Goal: Navigation & Orientation: Find specific page/section

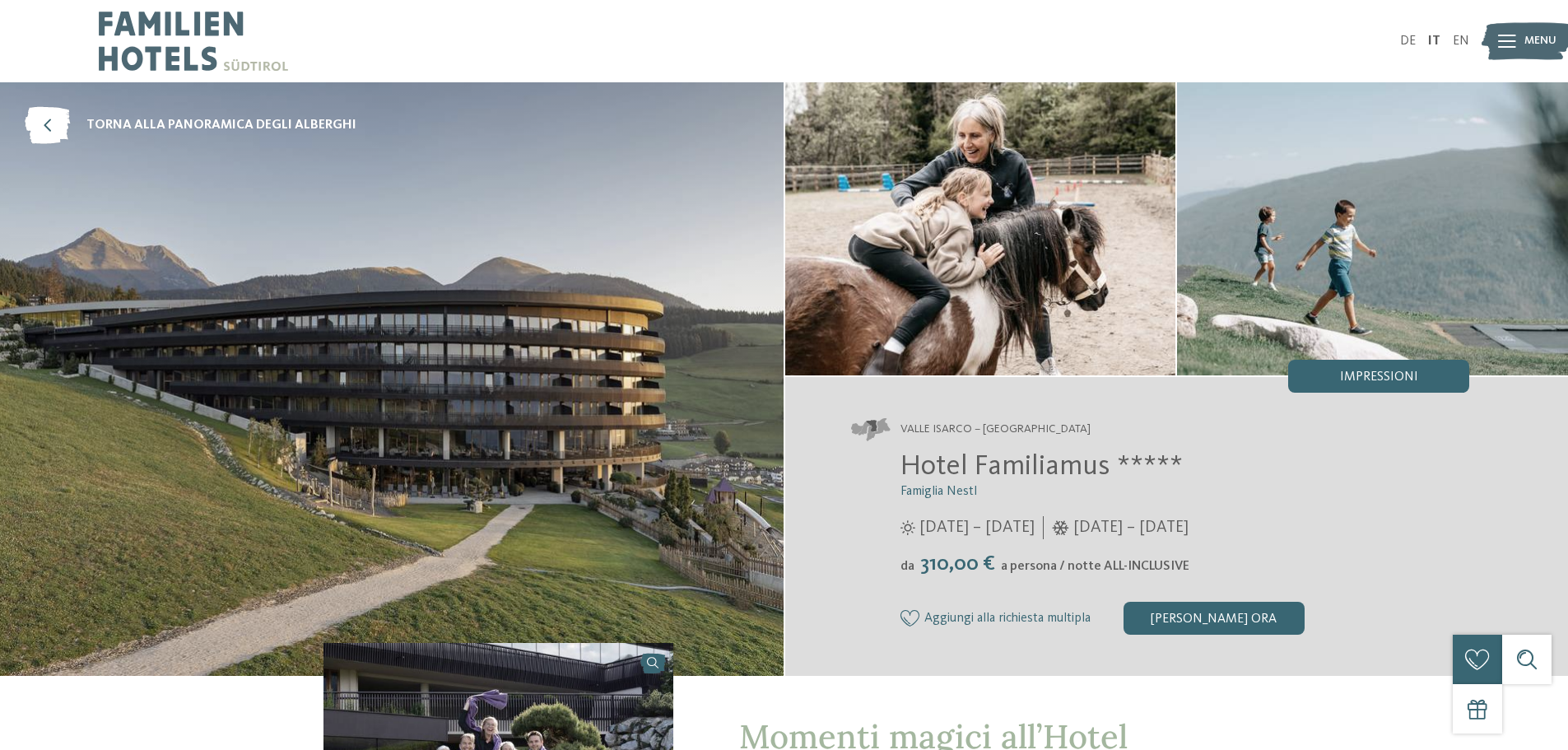
click at [1514, 44] on icon at bounding box center [1507, 41] width 18 height 13
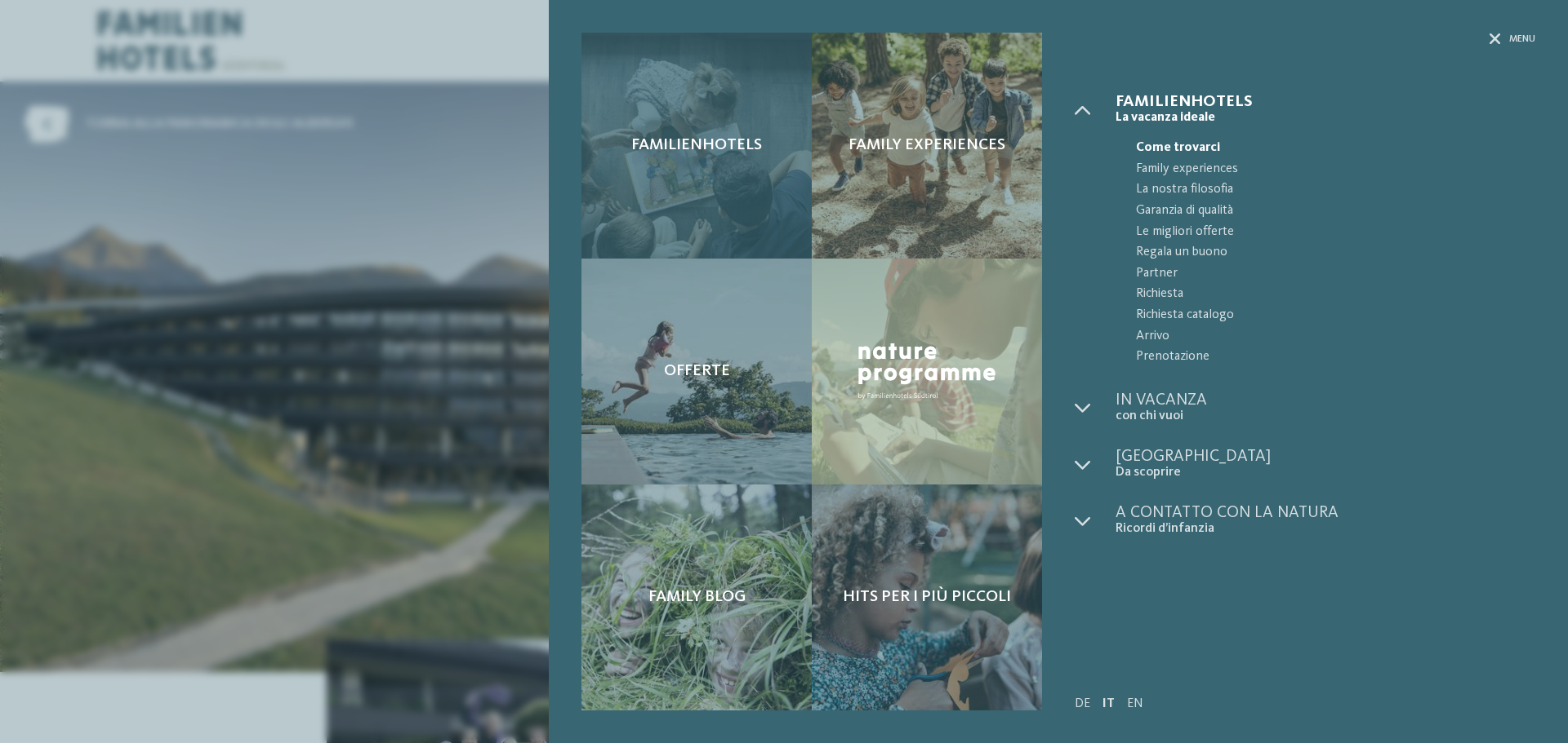
click at [754, 160] on div "Familienhotels" at bounding box center [697, 146] width 230 height 226
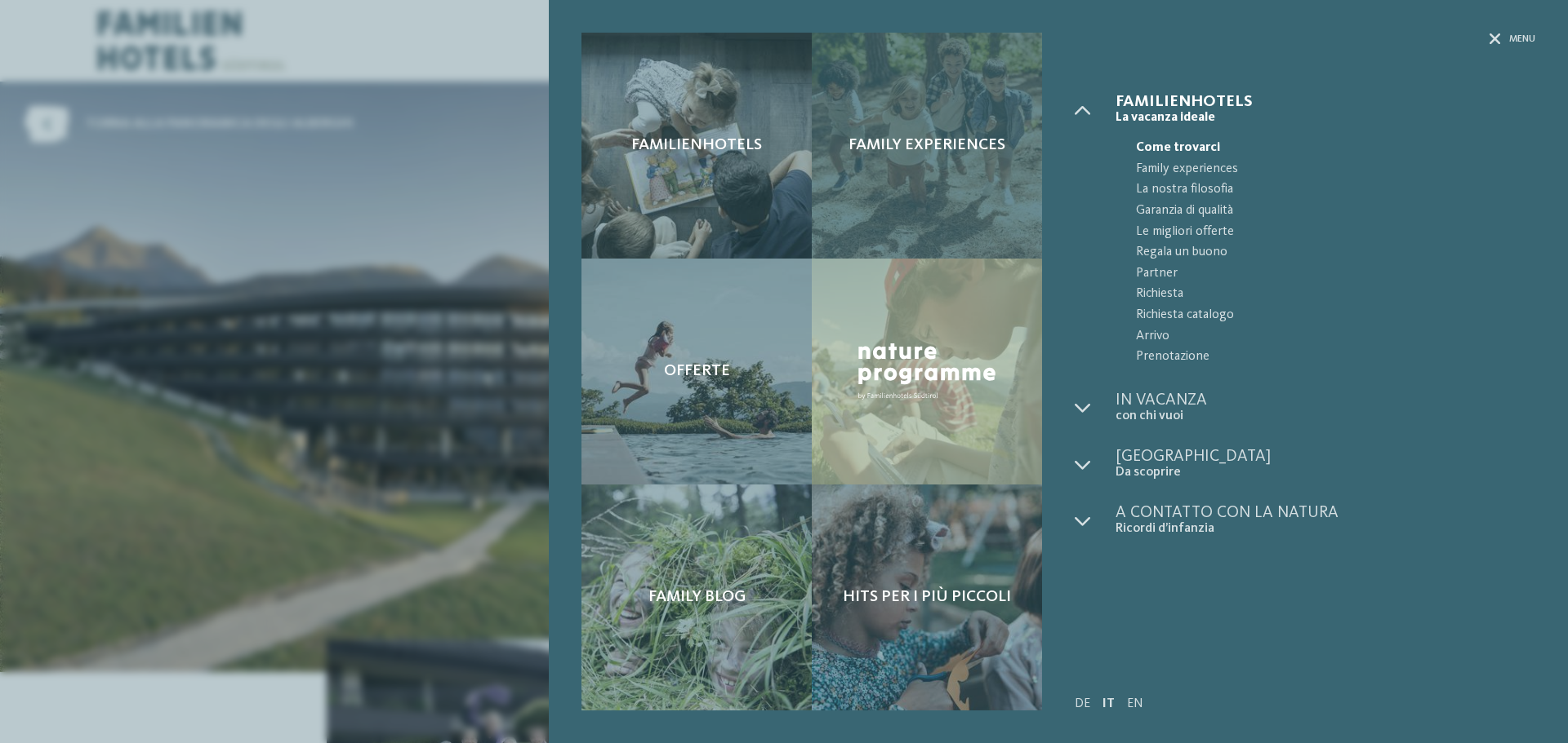
click at [919, 184] on div "Family experiences" at bounding box center [927, 146] width 230 height 226
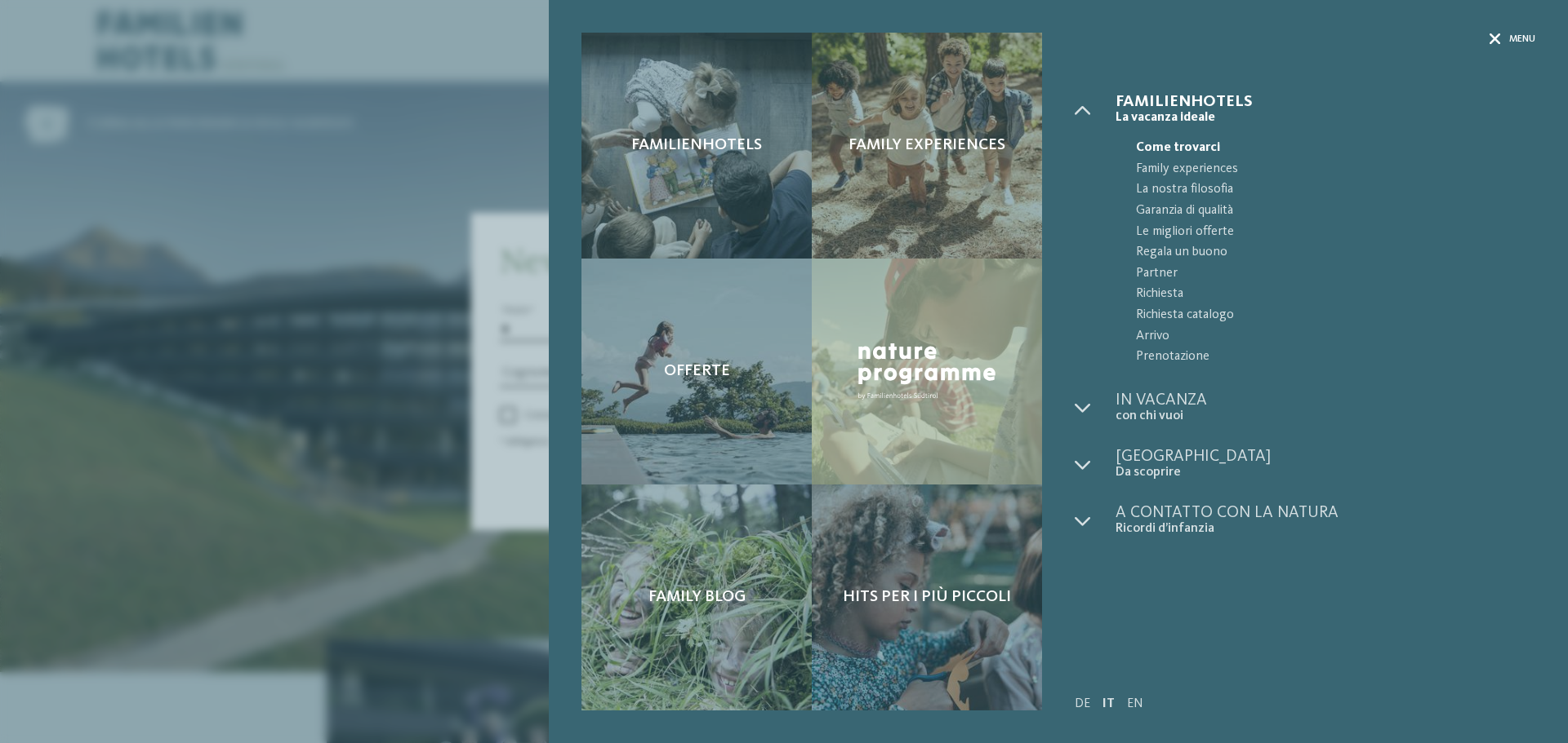
click at [1510, 37] on span "Menu" at bounding box center [1522, 40] width 26 height 14
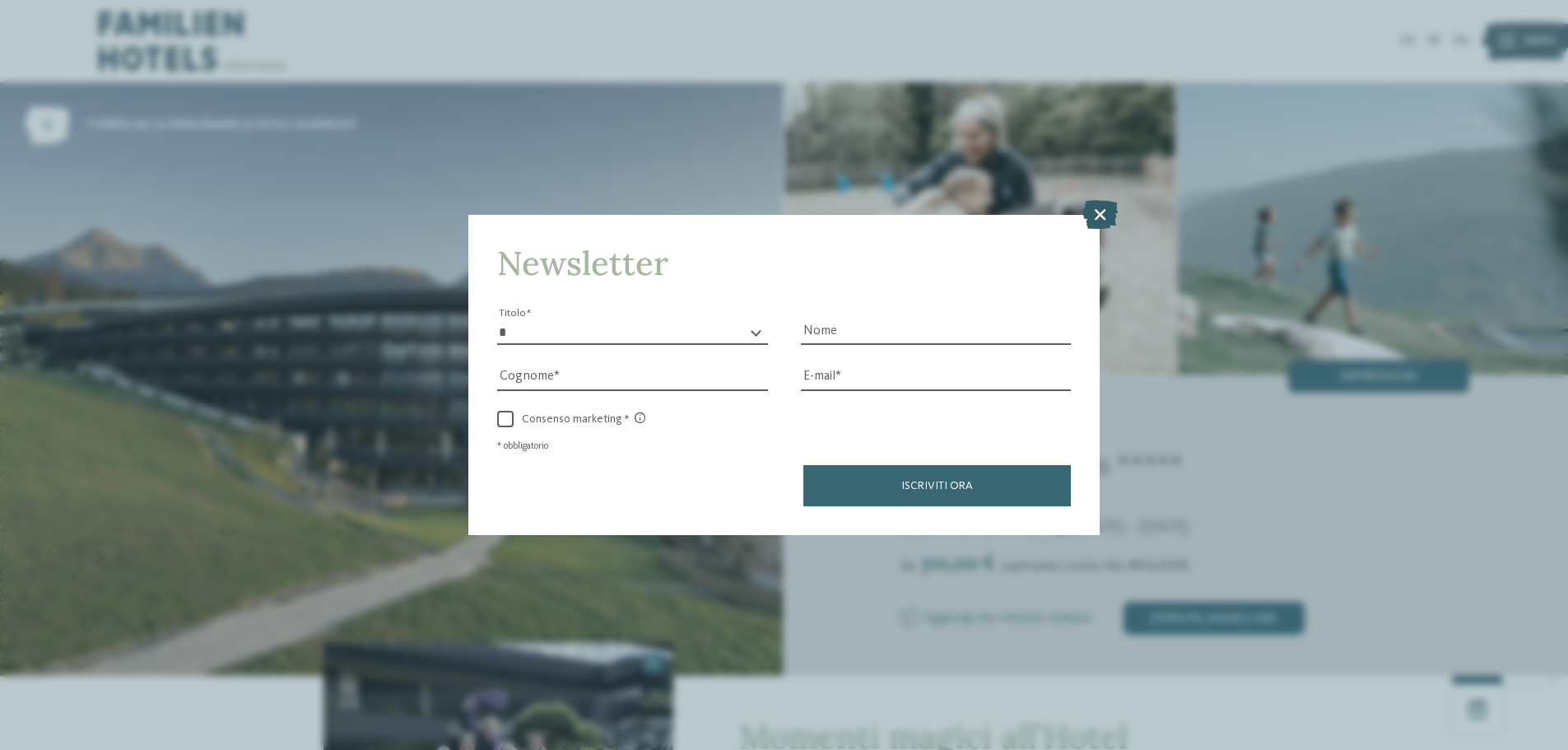
click at [1098, 213] on icon at bounding box center [1100, 215] width 36 height 29
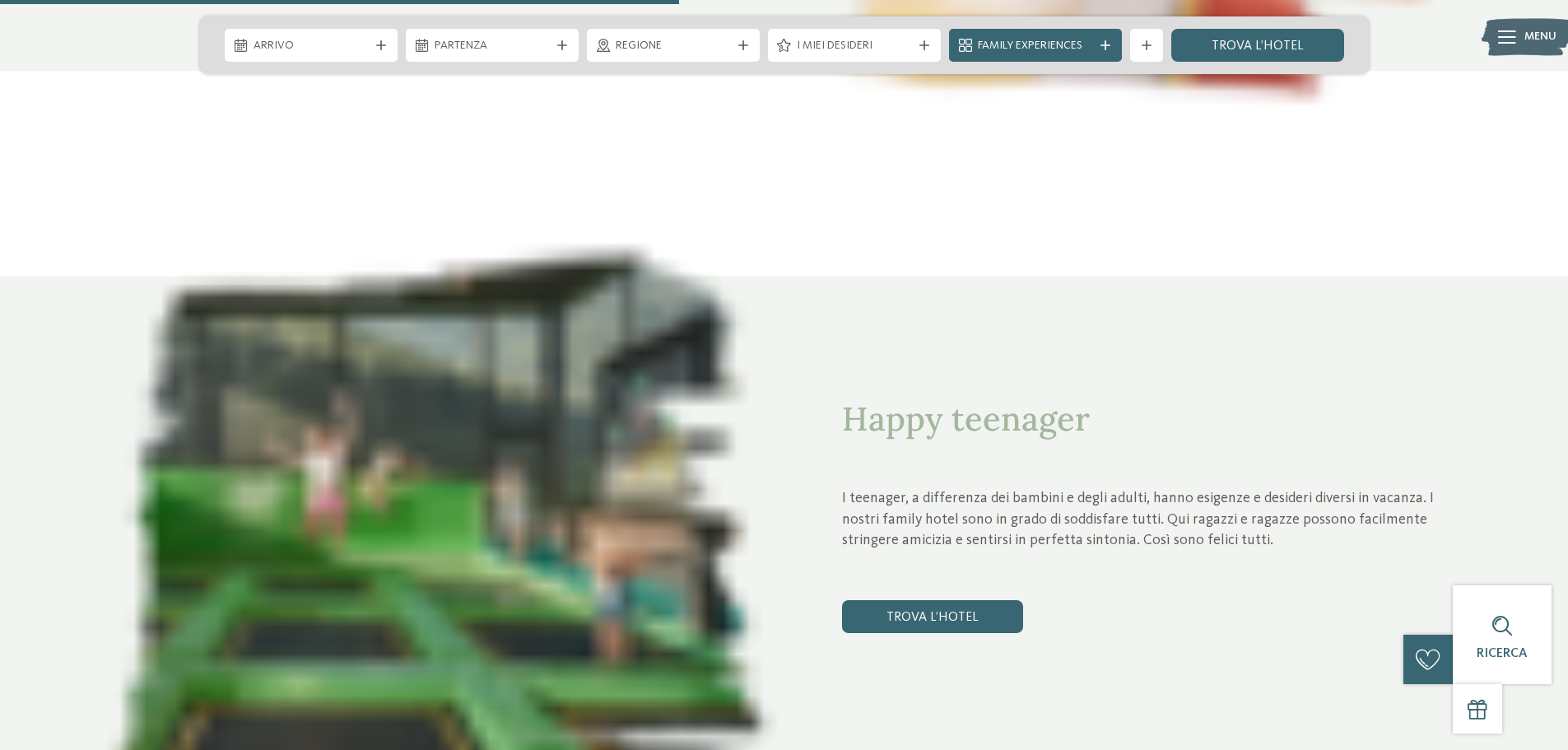
scroll to position [3624, 0]
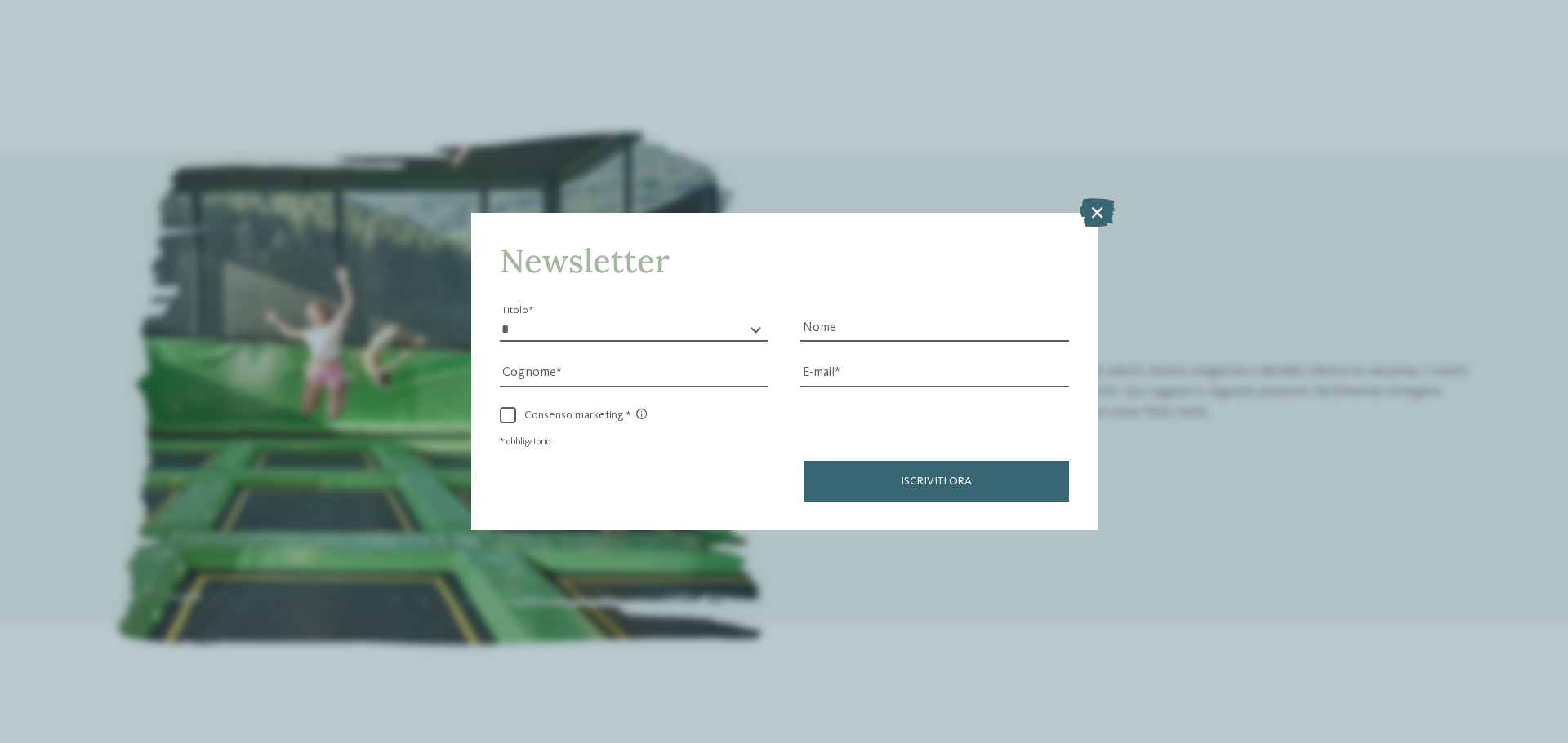
click at [1096, 213] on icon at bounding box center [1097, 213] width 35 height 29
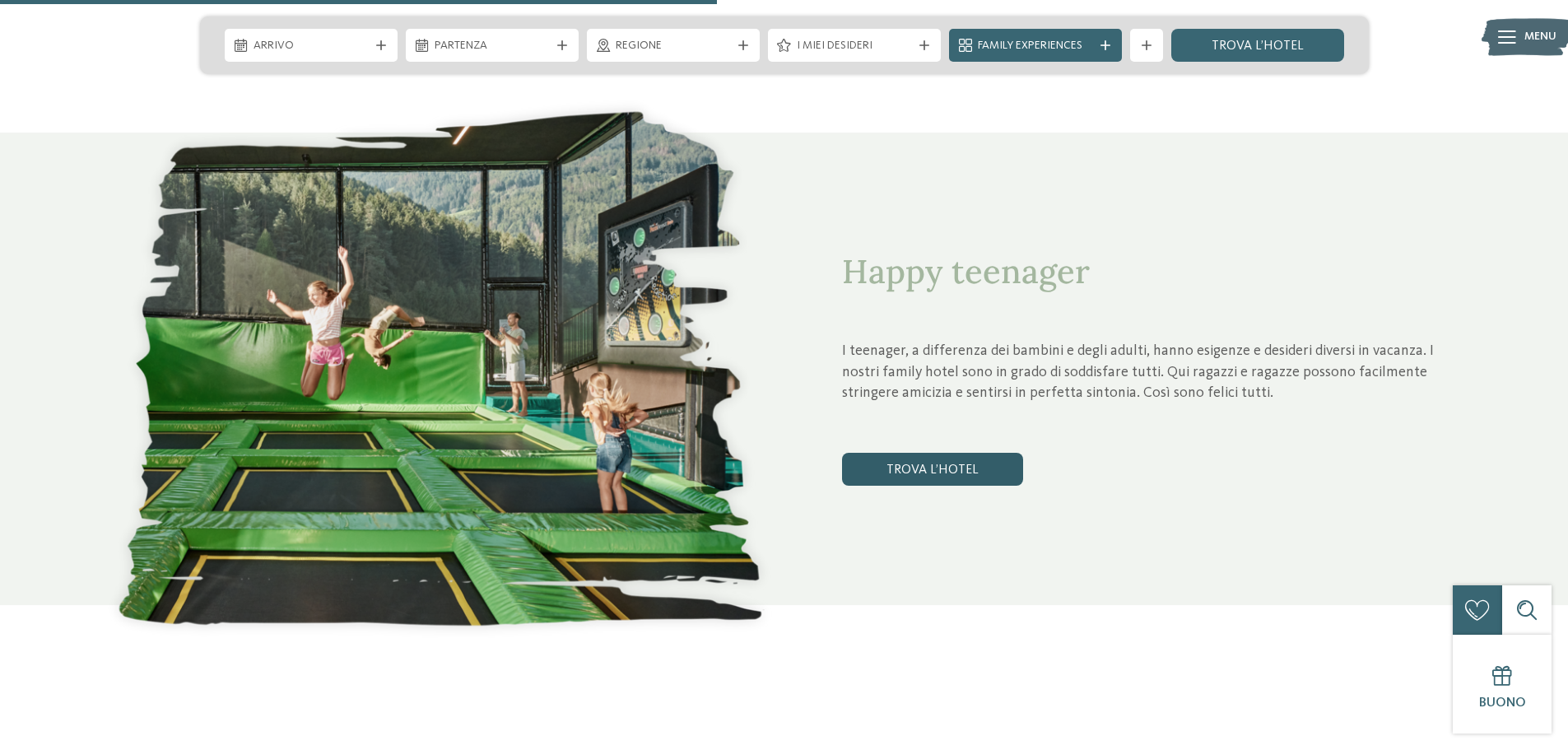
click at [943, 476] on link "trova l’hotel" at bounding box center [933, 470] width 181 height 33
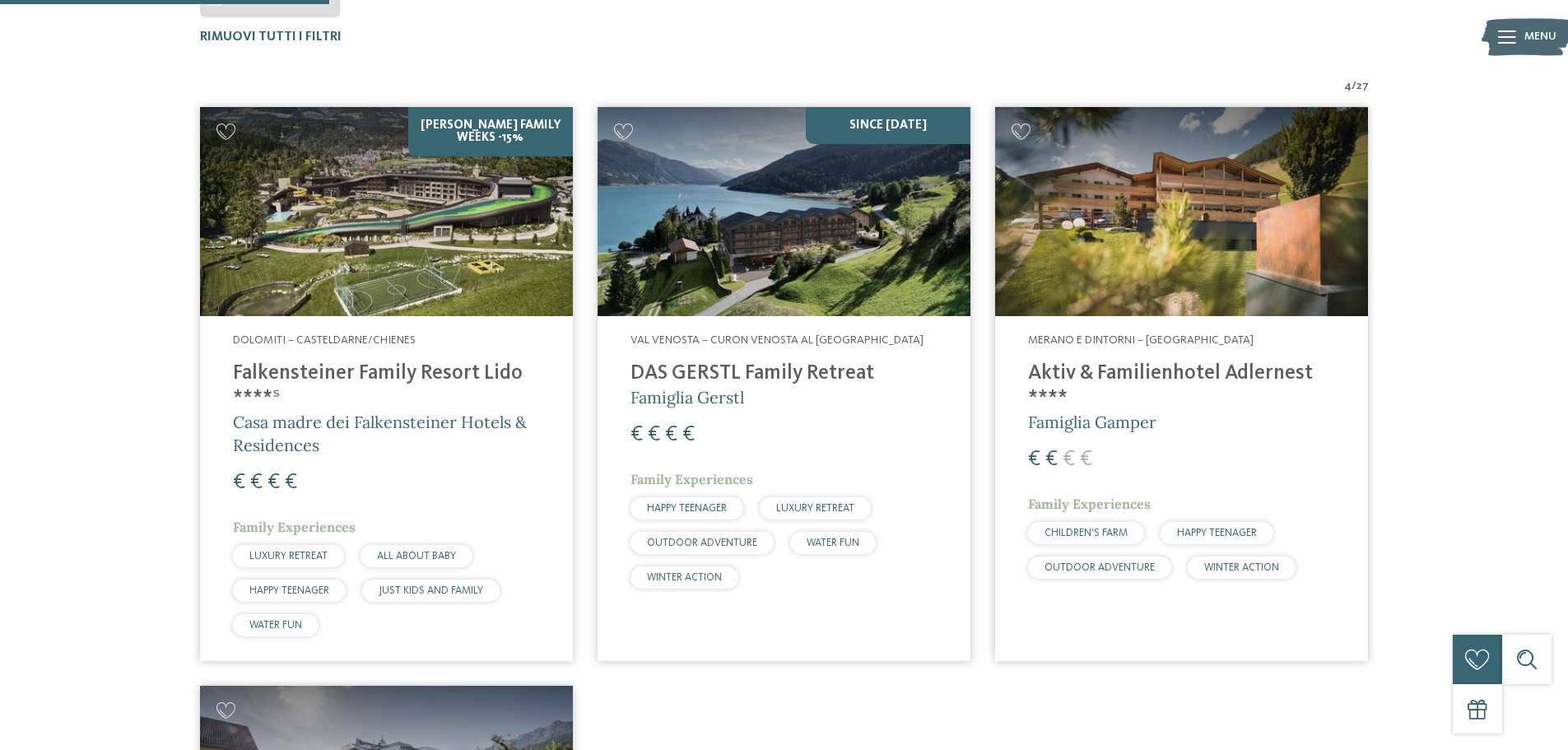
scroll to position [541, 0]
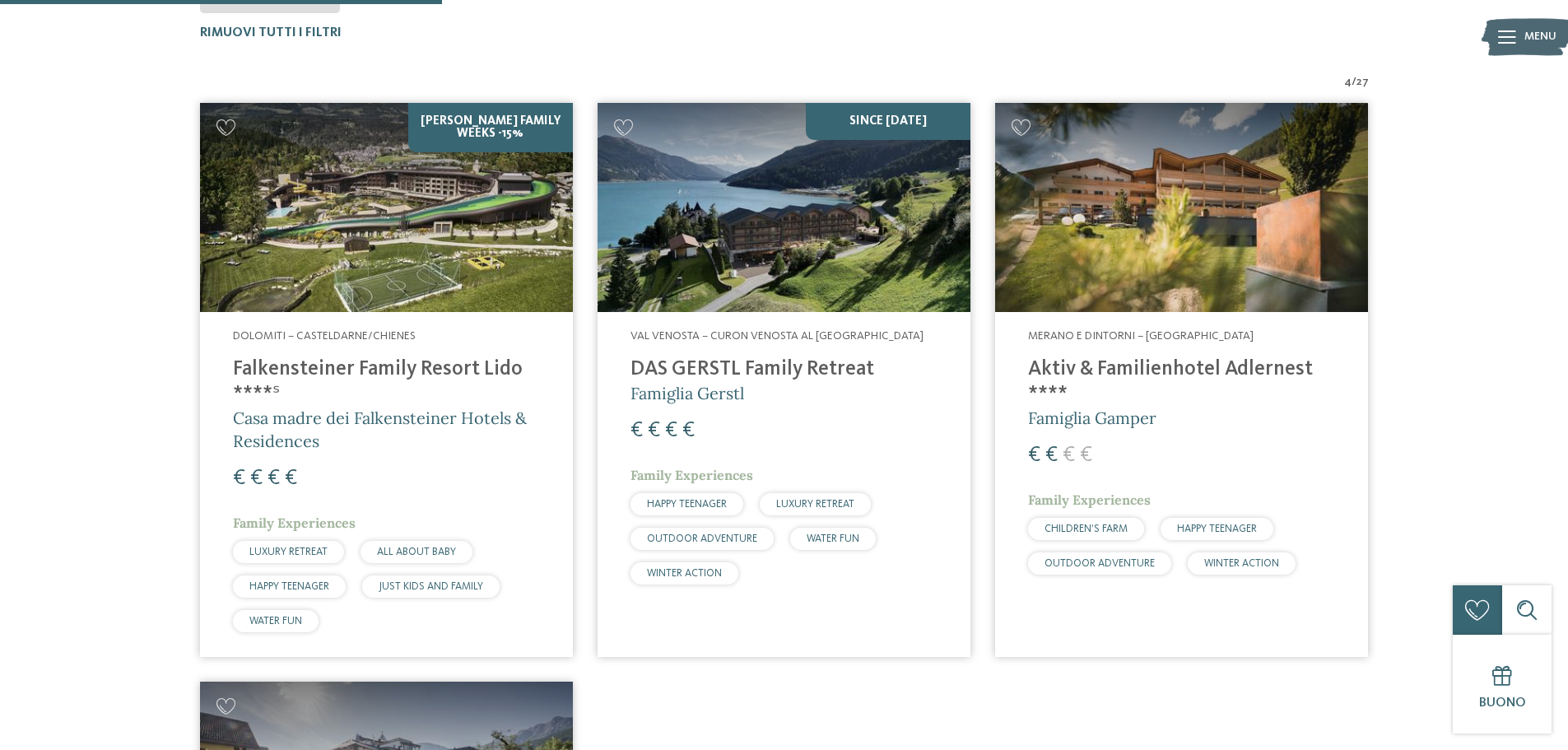
click at [363, 276] on img at bounding box center [387, 208] width 373 height 210
click at [760, 277] on img at bounding box center [784, 208] width 373 height 210
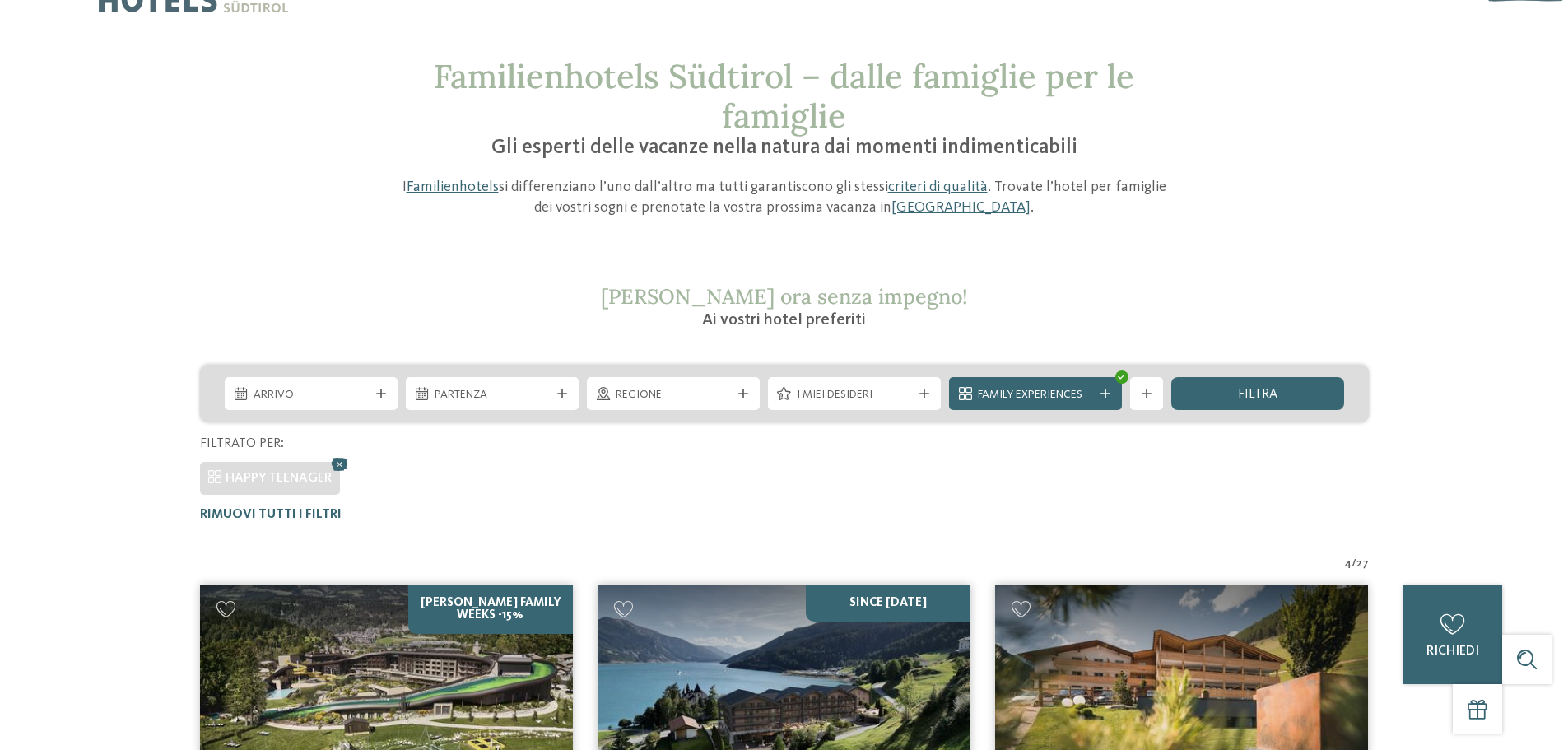
scroll to position [0, 0]
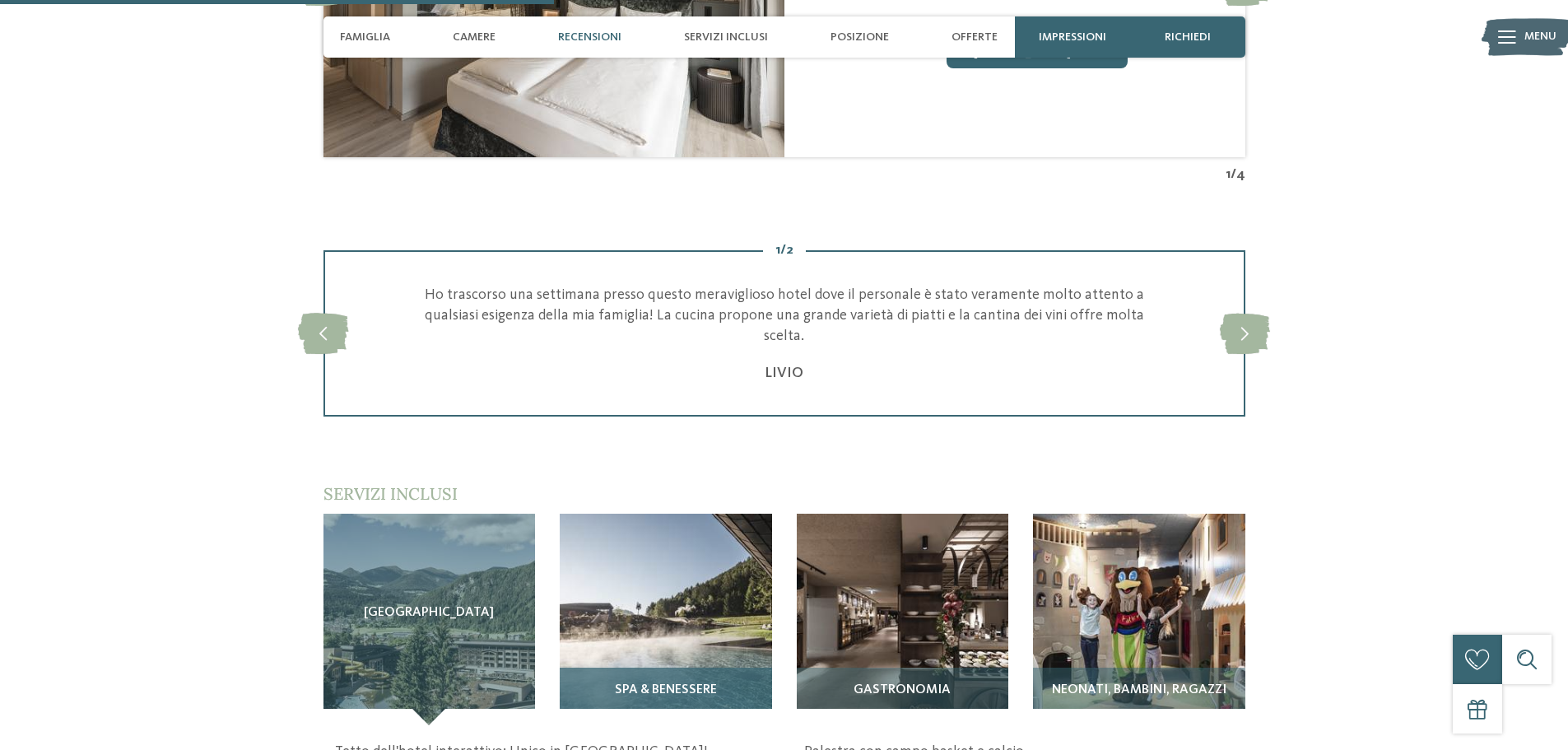
scroll to position [2307, 0]
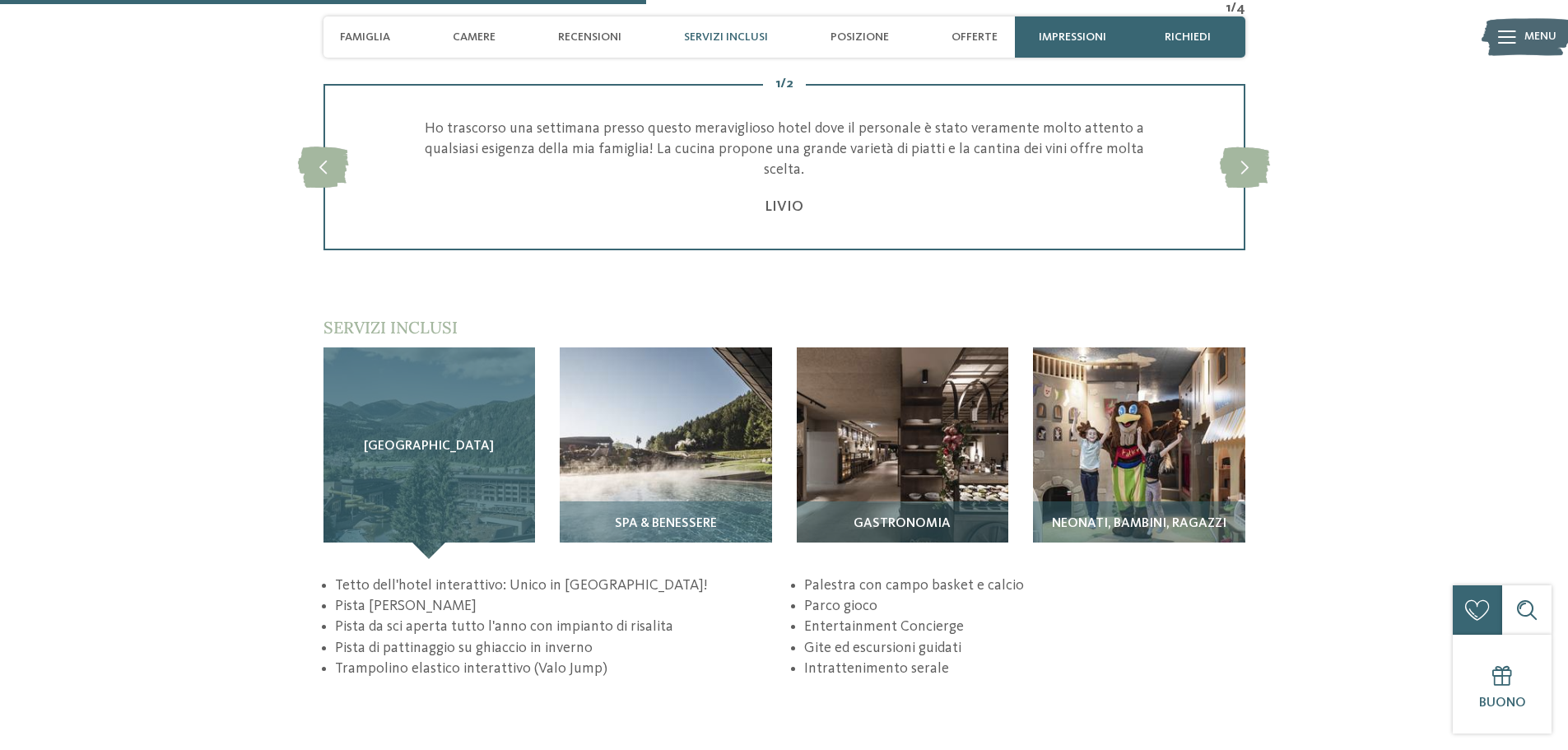
click at [418, 457] on div "Sky Adventure Park" at bounding box center [430, 454] width 213 height 213
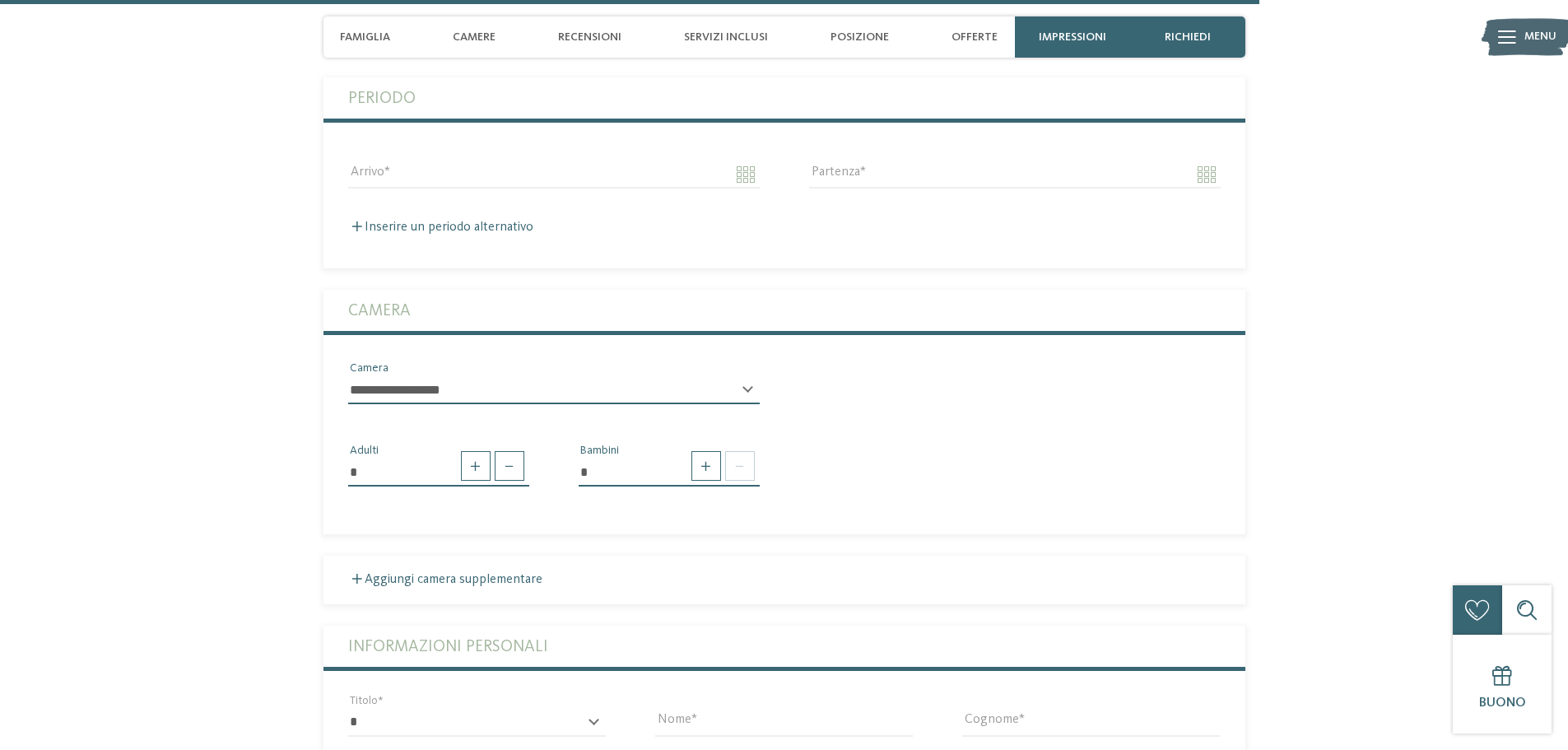
scroll to position [3954, 0]
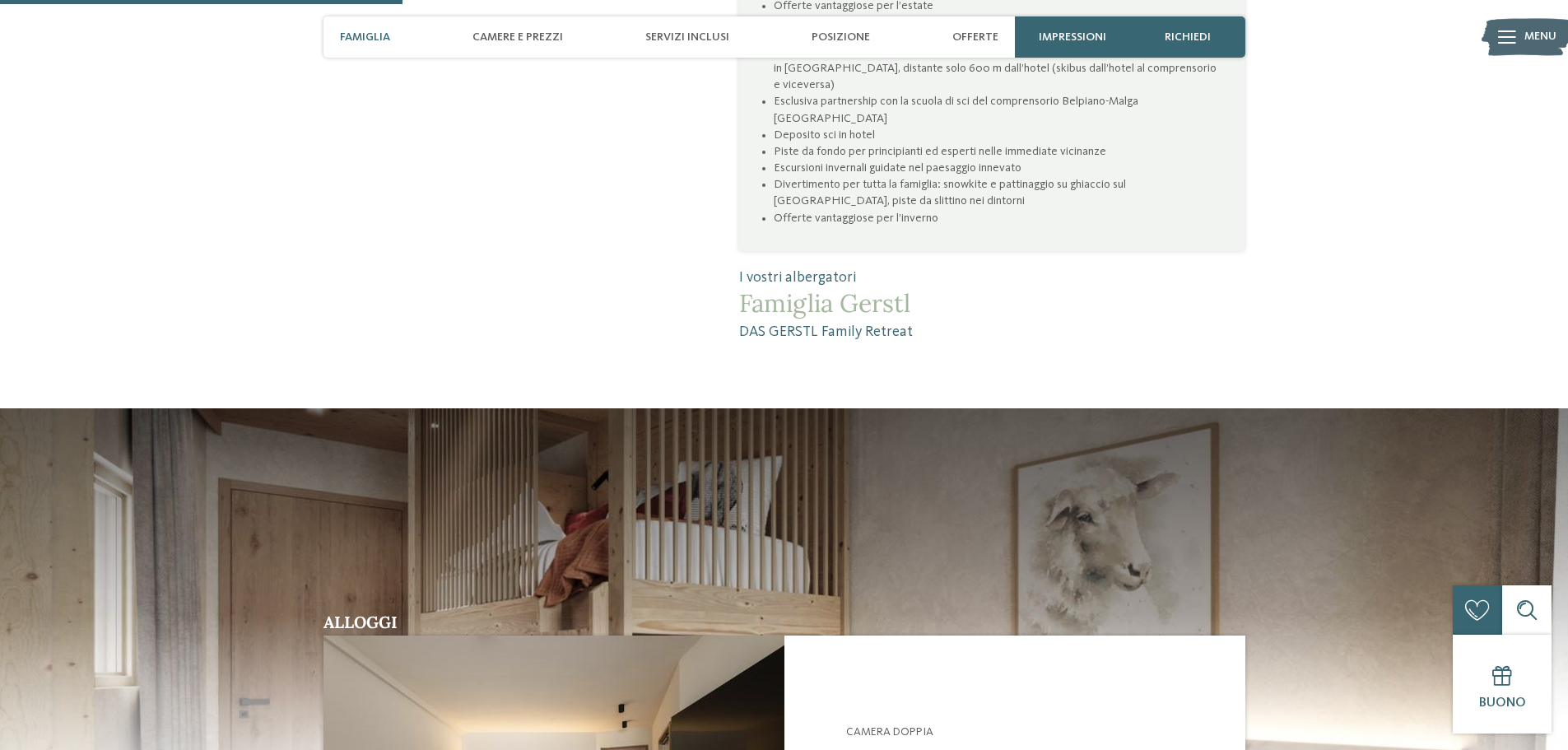
scroll to position [988, 0]
